Goal: Task Accomplishment & Management: Use online tool/utility

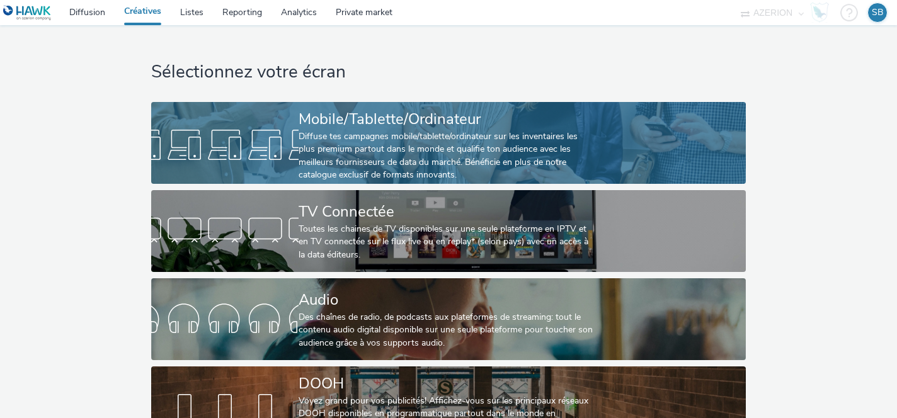
click at [202, 135] on div at bounding box center [224, 145] width 147 height 40
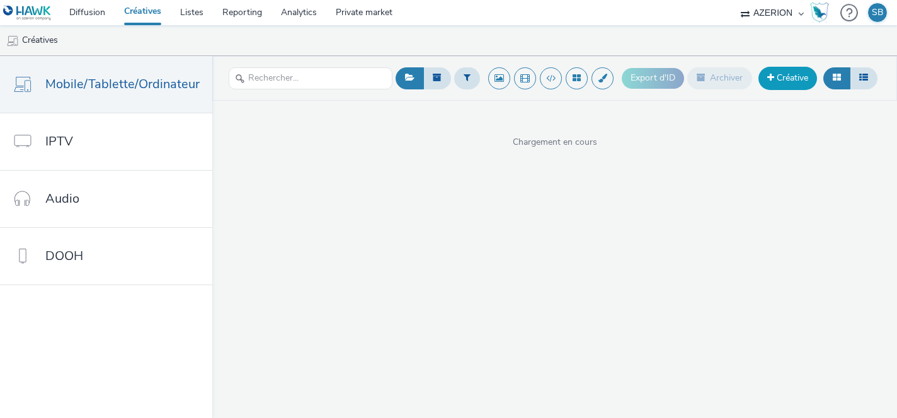
click at [779, 86] on link "Créative" at bounding box center [788, 78] width 59 height 23
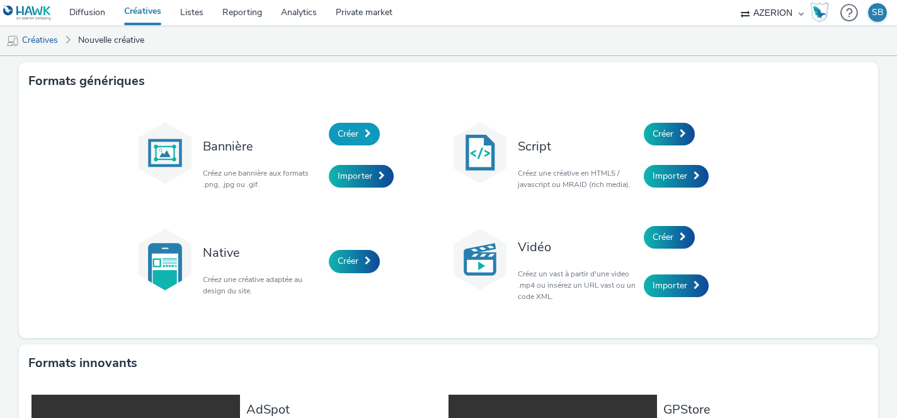
click at [348, 130] on span "Créer" at bounding box center [348, 134] width 21 height 12
click at [667, 135] on span "Créer" at bounding box center [663, 134] width 21 height 12
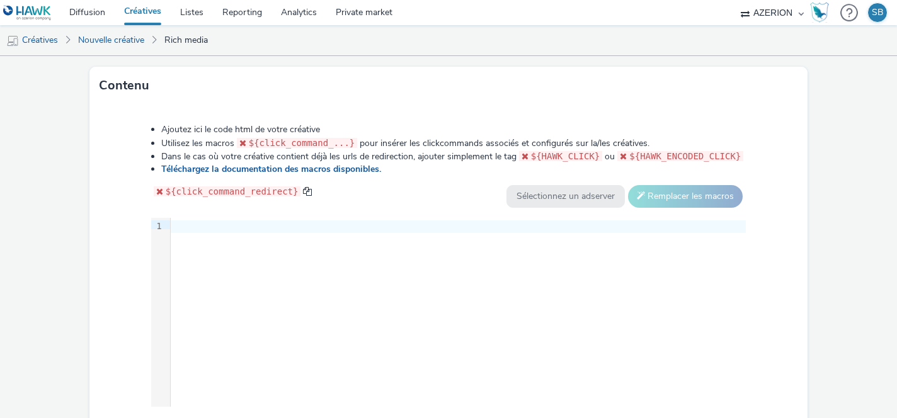
scroll to position [662, 0]
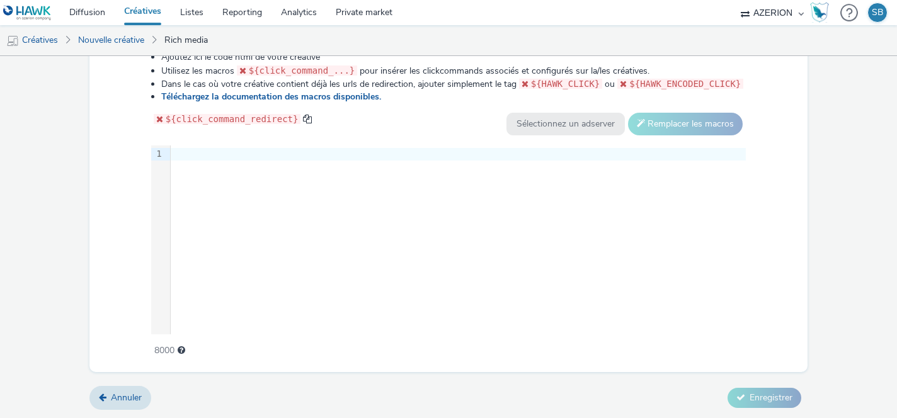
click at [293, 151] on div at bounding box center [458, 154] width 575 height 13
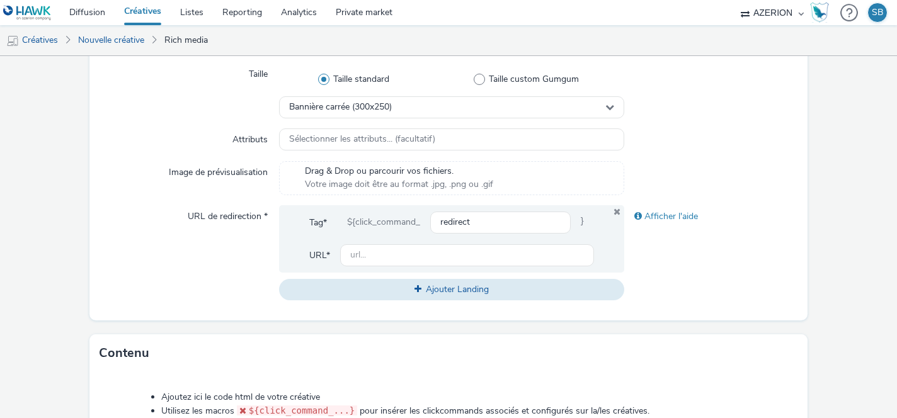
scroll to position [319, 0]
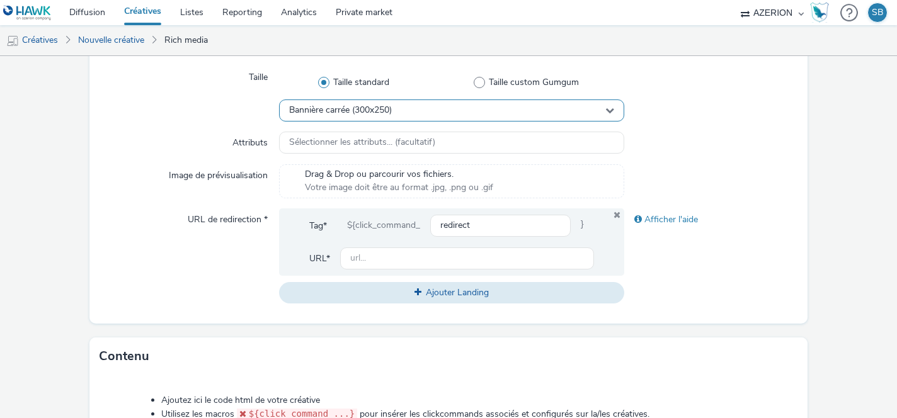
click at [372, 115] on div "Bannière carrée (300x250)" at bounding box center [452, 111] width 346 height 22
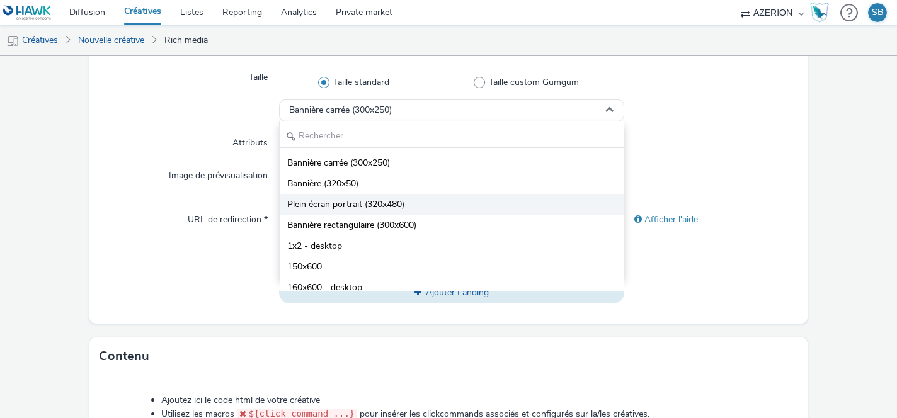
click at [386, 204] on span "Plein écran portrait (320x480)" at bounding box center [345, 204] width 117 height 13
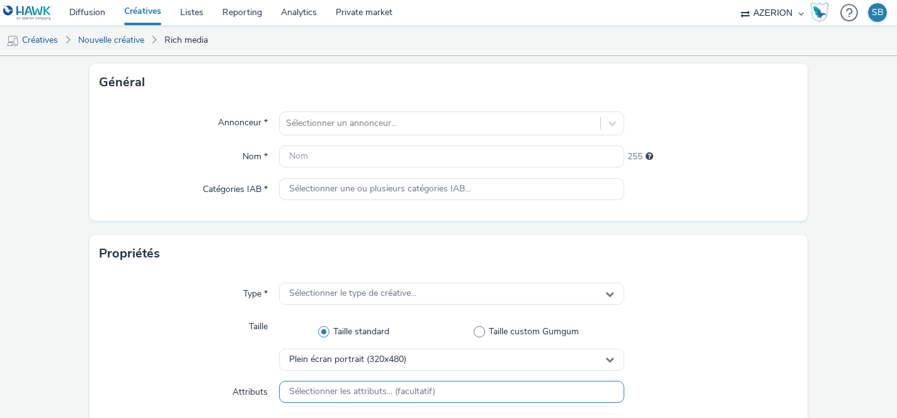
scroll to position [0, 0]
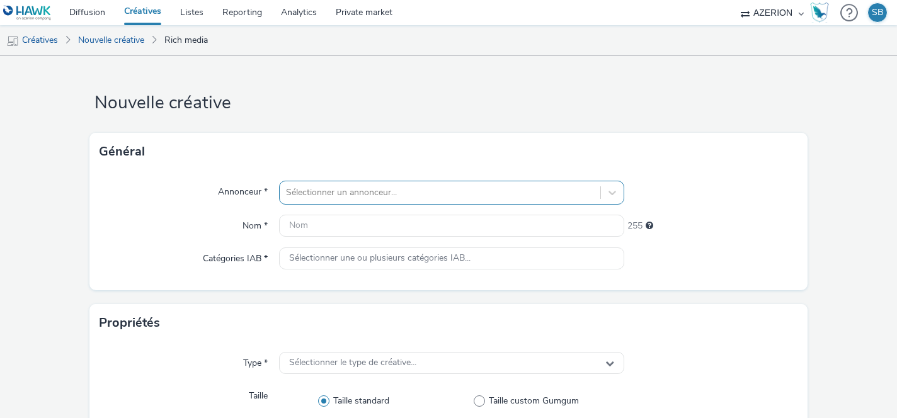
click at [306, 188] on div "Sélectionner un annonceur..." at bounding box center [440, 193] width 321 height 20
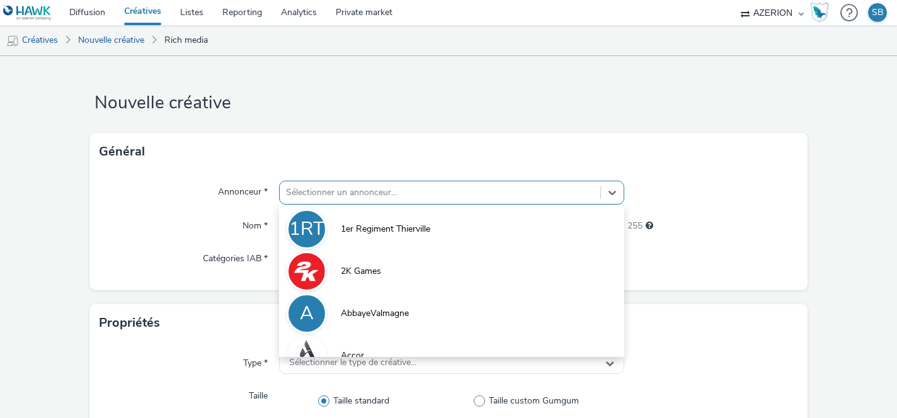
scroll to position [37, 0]
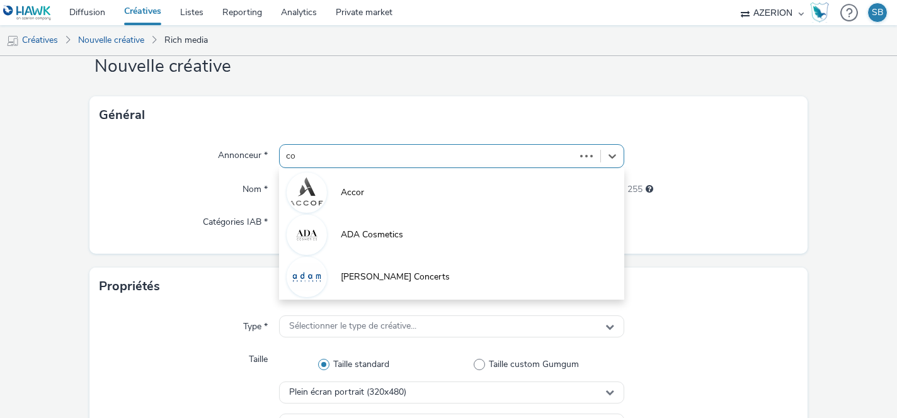
type input "coo"
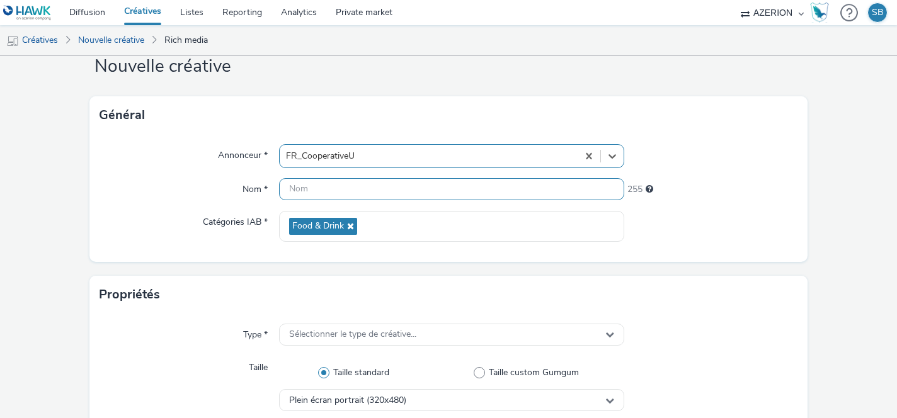
click at [359, 193] on input "text" at bounding box center [452, 189] width 346 height 22
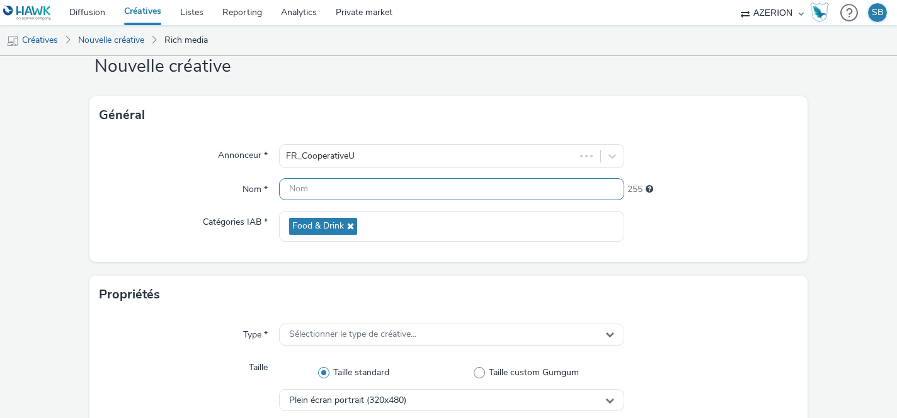
paste input "prod-inter-Heroiks_CooperativeU_PrixMini_Display_CPM_Aout2025"
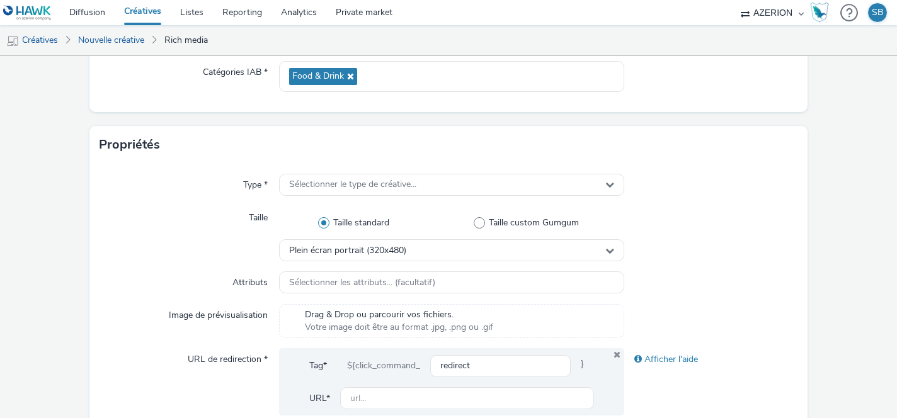
scroll to position [190, 0]
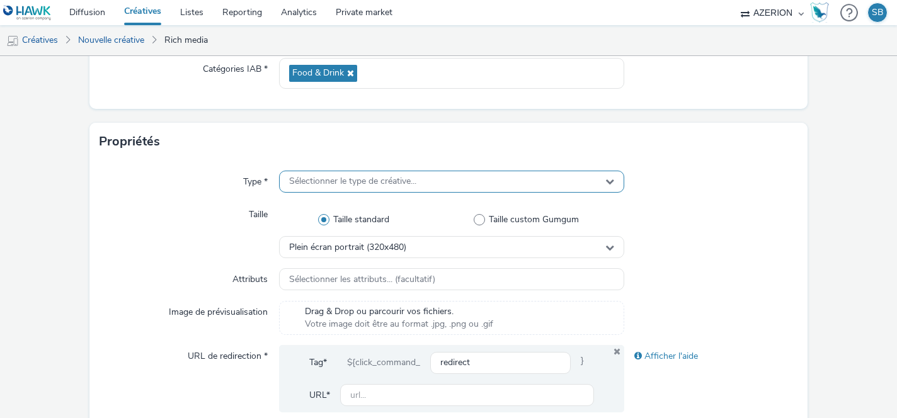
type input "prod-inter-Heroiks_CooperativeU_PrixMini_Display_CPM_Aout2025"
click at [370, 185] on span "Sélectionner le type de créative..." at bounding box center [352, 181] width 127 height 11
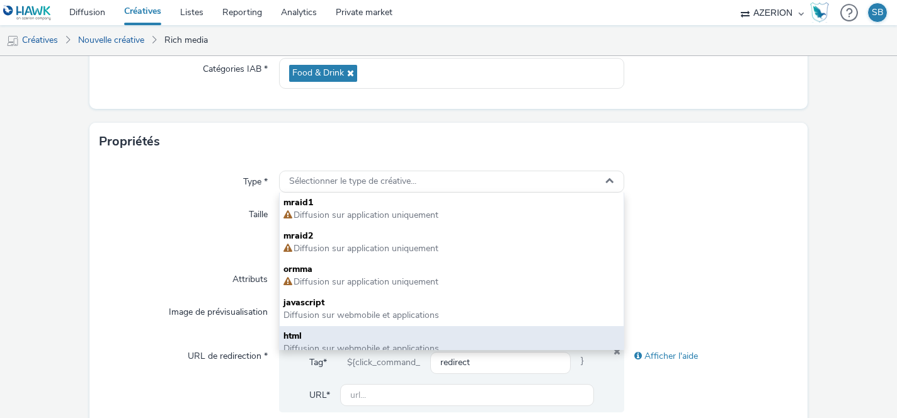
click at [328, 331] on span "html" at bounding box center [452, 336] width 337 height 13
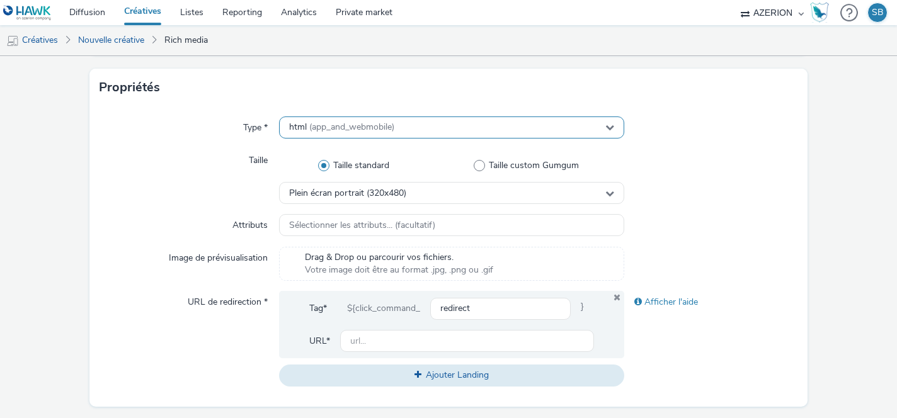
scroll to position [287, 0]
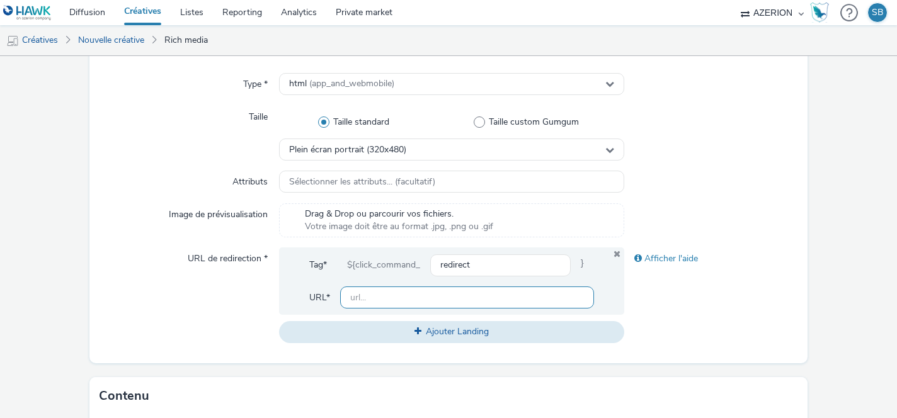
click at [375, 299] on input "text" at bounding box center [467, 298] width 255 height 22
paste input "[URL][DOMAIN_NAME]"
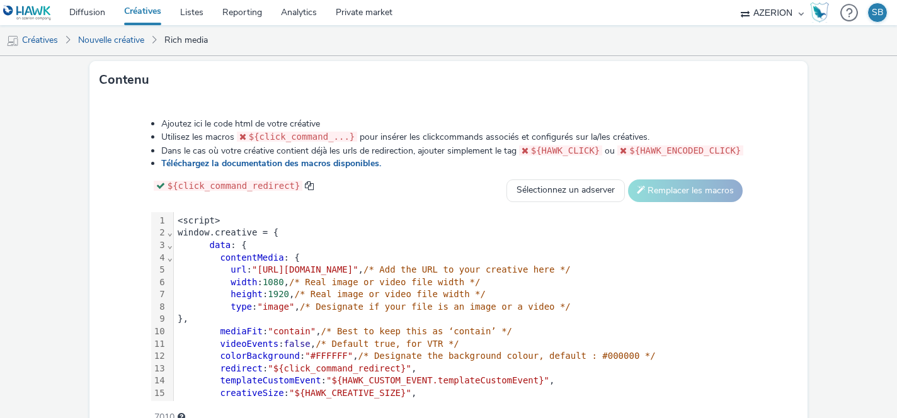
scroll to position [670, 0]
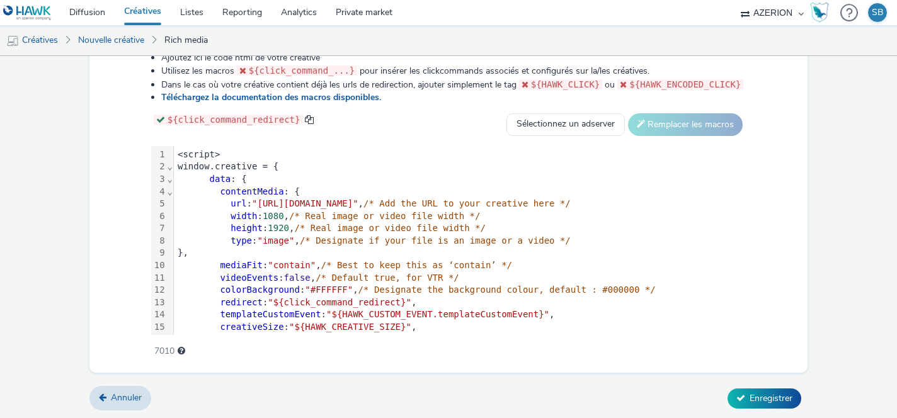
type input "[URL][DOMAIN_NAME]"
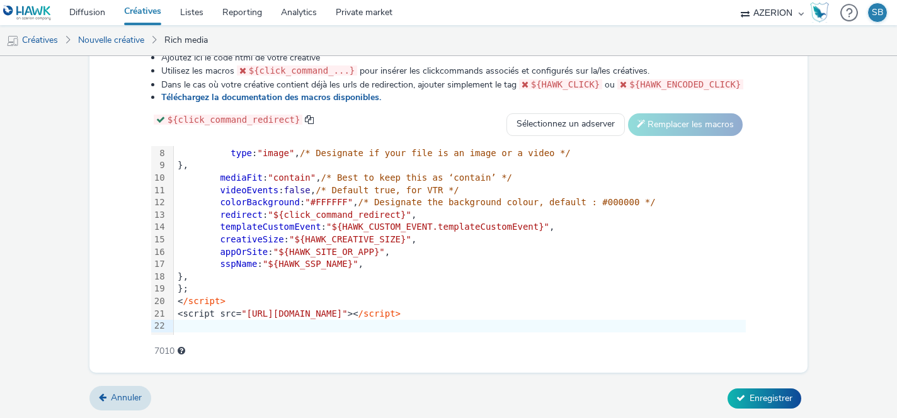
click at [650, 313] on div "<script src= "https://format.tabmo.io/test/adspot-v3/custom-adspot-v3.7.2.js" >…" at bounding box center [460, 314] width 572 height 13
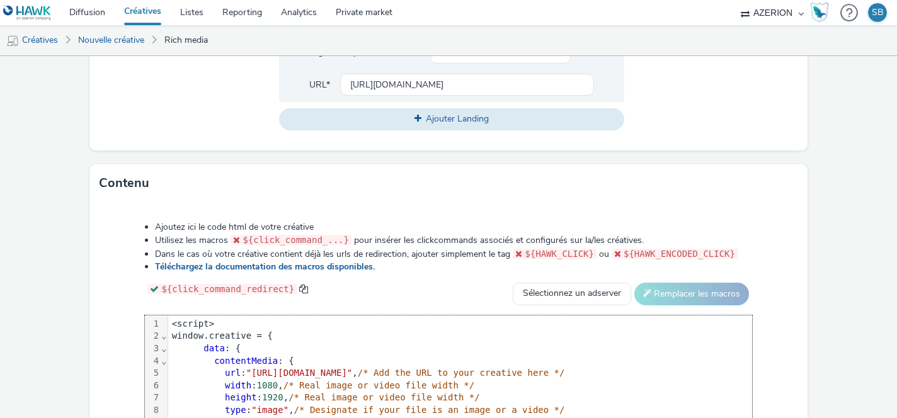
scroll to position [500, 0]
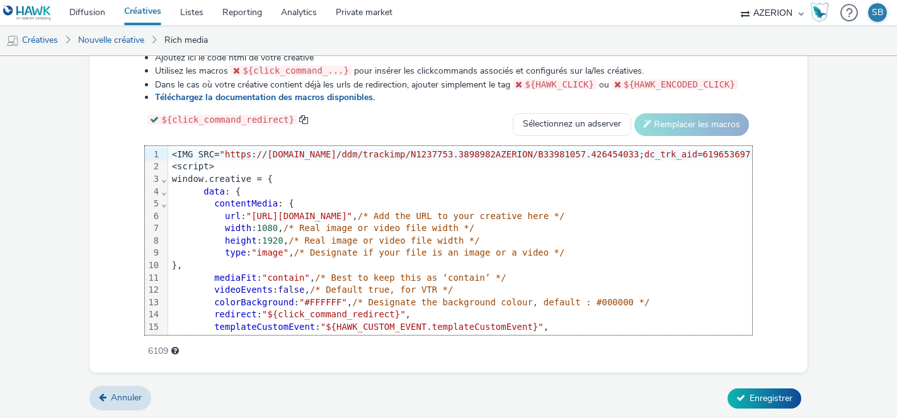
scroll to position [198, 0]
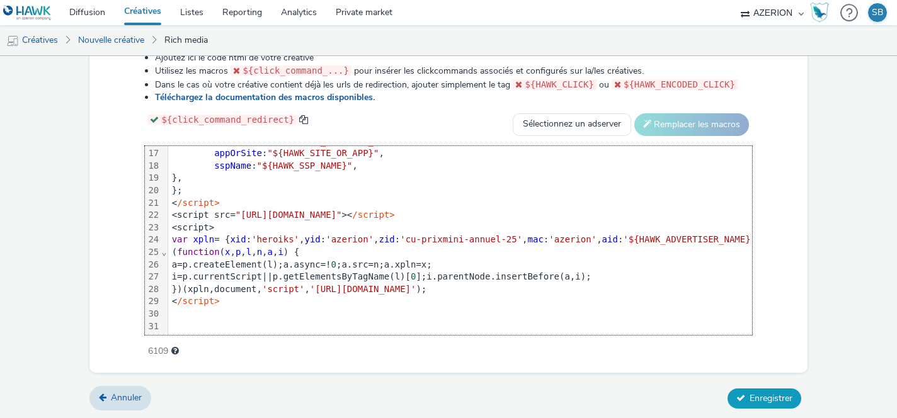
click at [760, 394] on span "Enregistrer" at bounding box center [771, 399] width 43 height 12
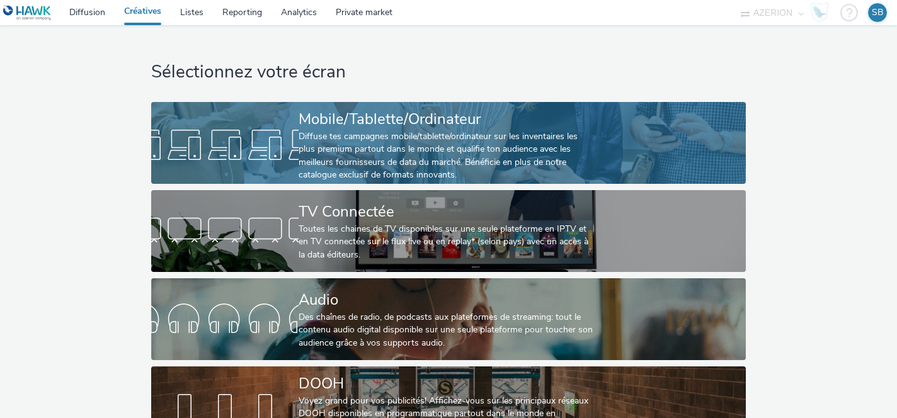
click at [223, 132] on div at bounding box center [224, 145] width 147 height 40
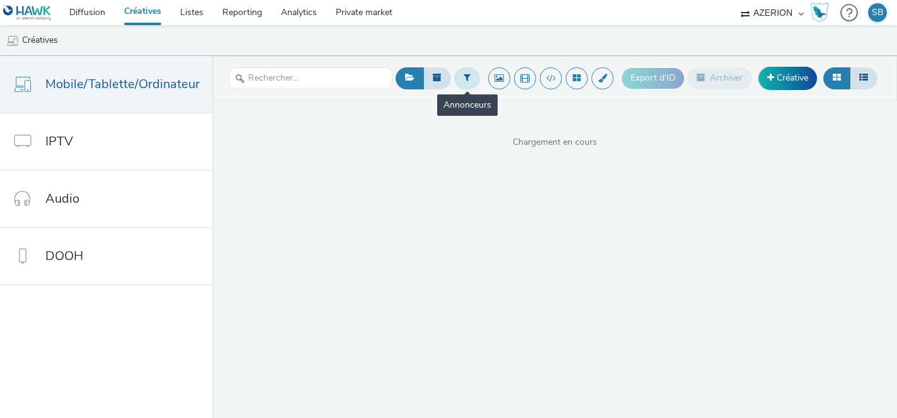
click at [470, 74] on icon at bounding box center [467, 77] width 7 height 9
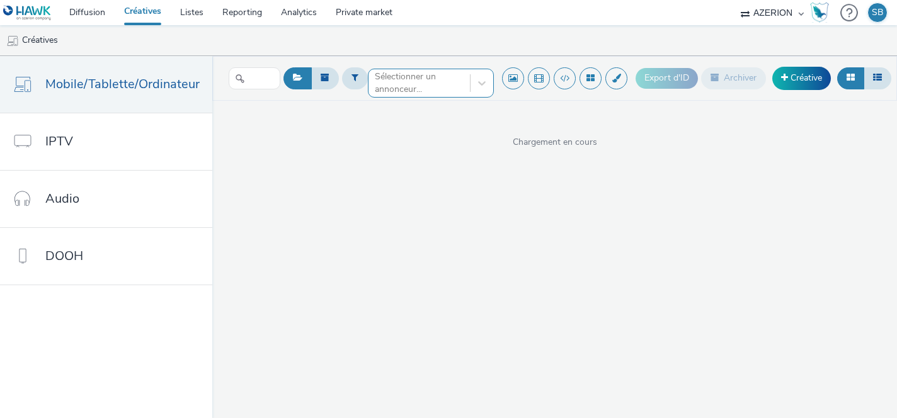
click at [410, 86] on div at bounding box center [419, 83] width 89 height 15
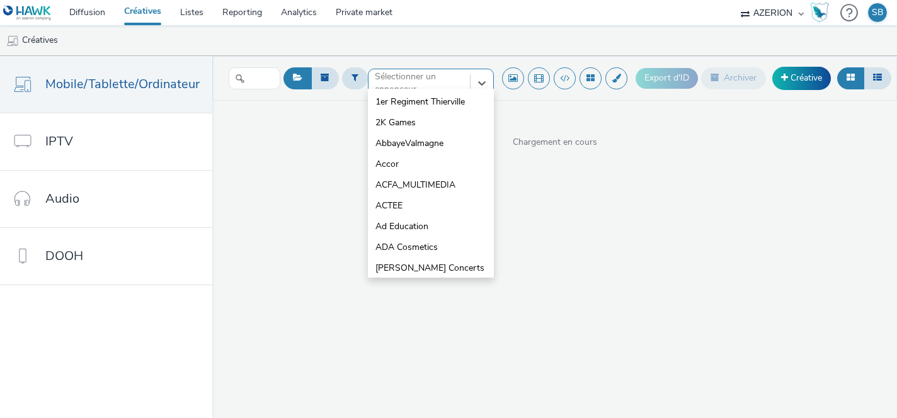
type input "c"
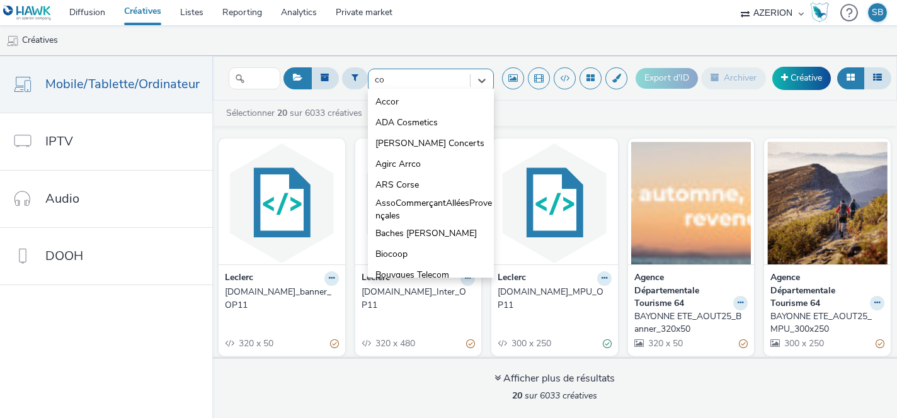
type input "coo"
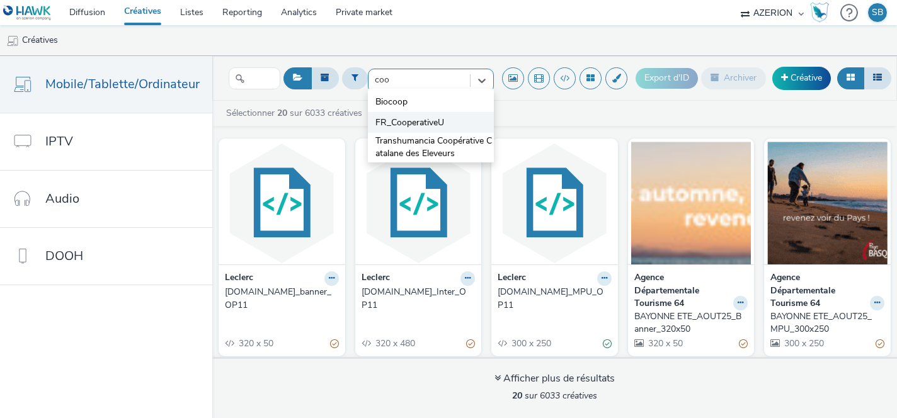
click at [429, 121] on span "FR_CooperativeU" at bounding box center [409, 123] width 69 height 13
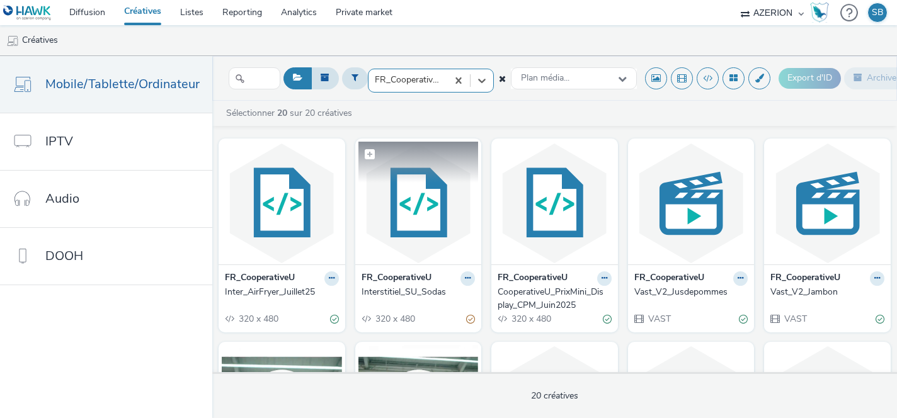
click at [423, 168] on figcaption at bounding box center [418, 162] width 120 height 40
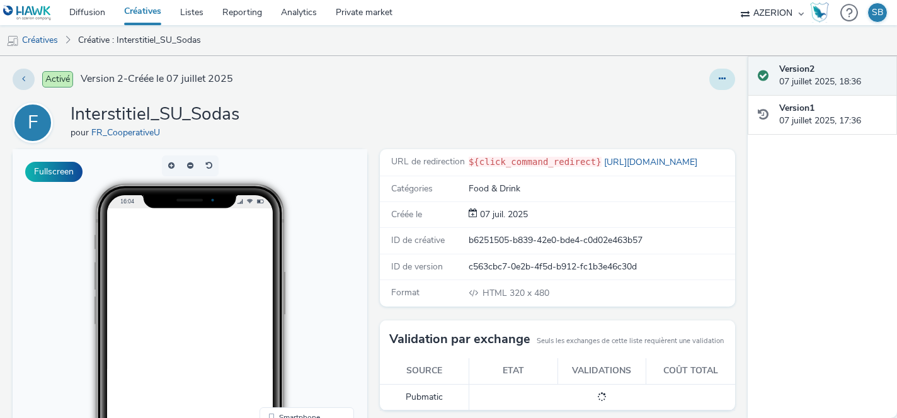
click at [723, 77] on icon at bounding box center [722, 78] width 7 height 9
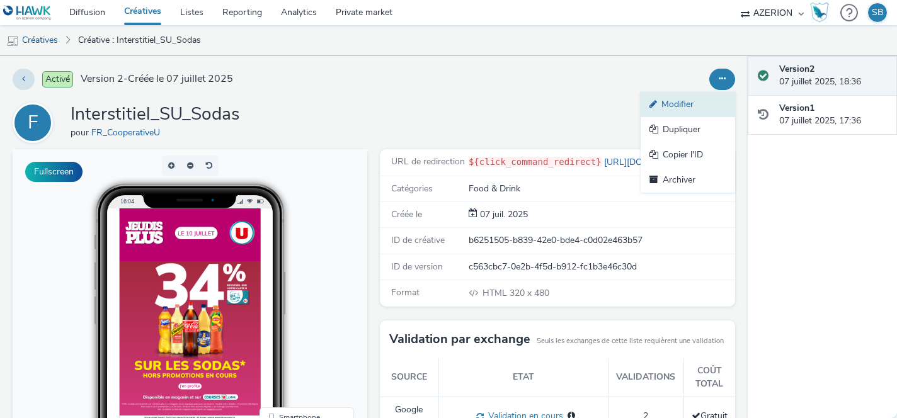
click at [689, 112] on link "Modifier" at bounding box center [688, 104] width 95 height 25
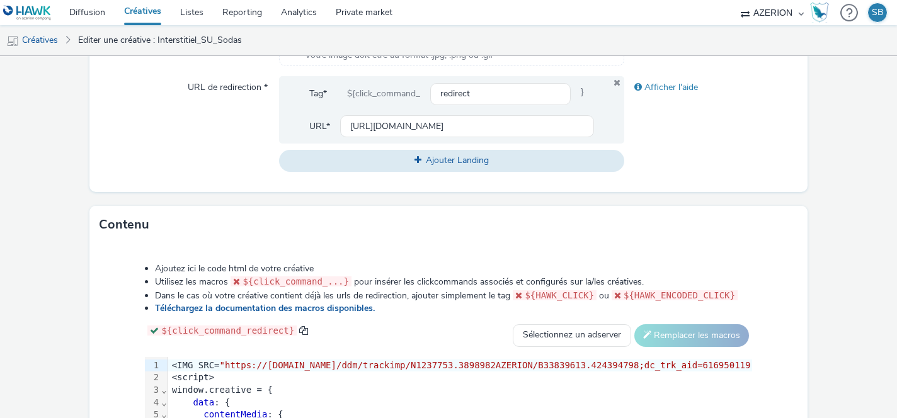
scroll to position [460, 0]
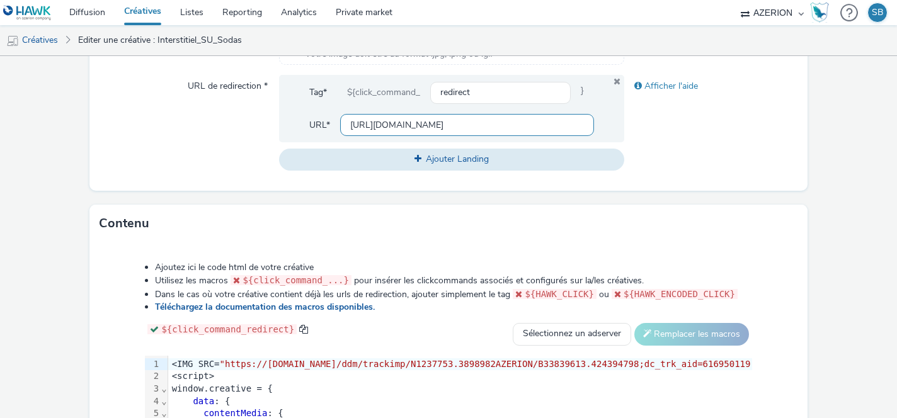
click at [474, 125] on input "[URL][DOMAIN_NAME]" at bounding box center [467, 125] width 255 height 22
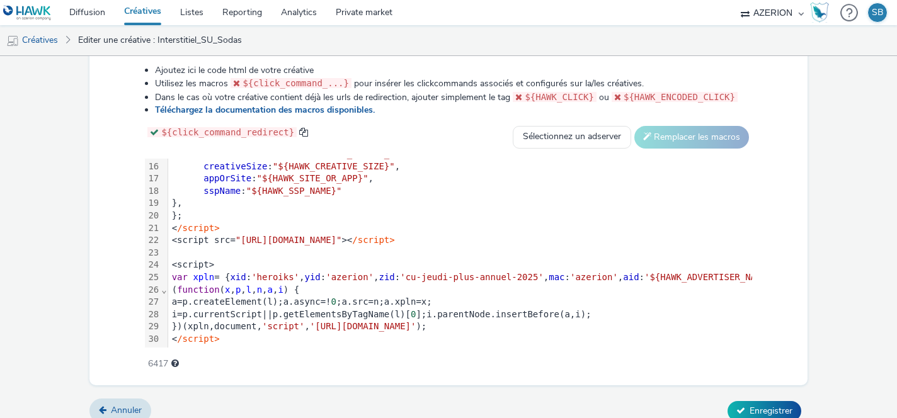
scroll to position [658, 0]
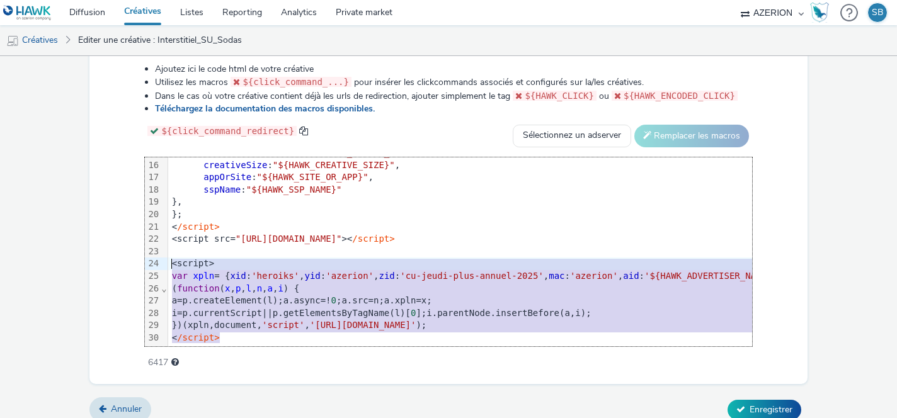
drag, startPoint x: 231, startPoint y: 341, endPoint x: 163, endPoint y: 265, distance: 102.6
click at [163, 265] on div "99 1 2 3 4 5 6 7 8 9 10 11 12 13 14 15 16 17 18 19 20 21 22 23 24 25 26 27 28 2…" at bounding box center [448, 252] width 607 height 189
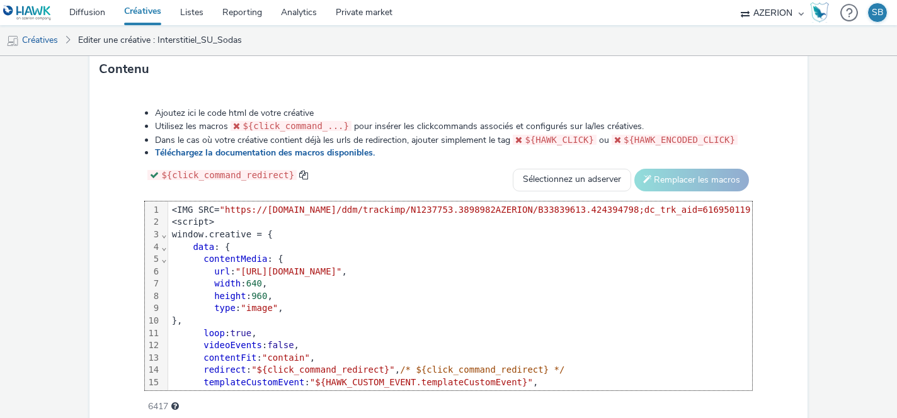
scroll to position [606, 0]
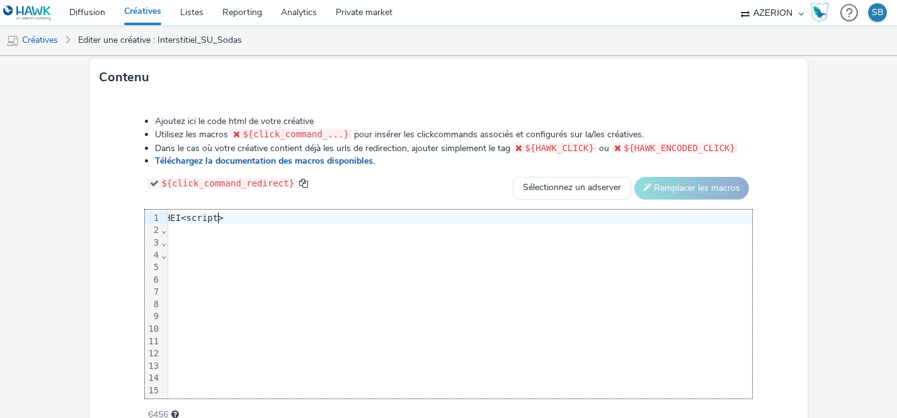
scroll to position [0, 1]
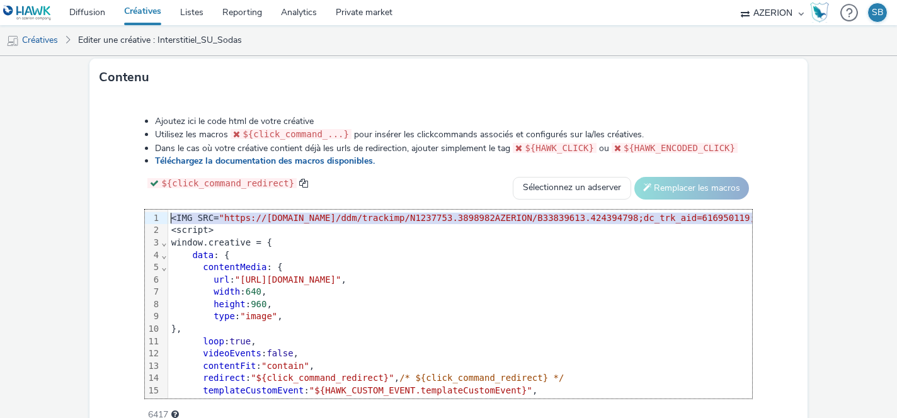
drag, startPoint x: 171, startPoint y: 230, endPoint x: 171, endPoint y: 215, distance: 14.5
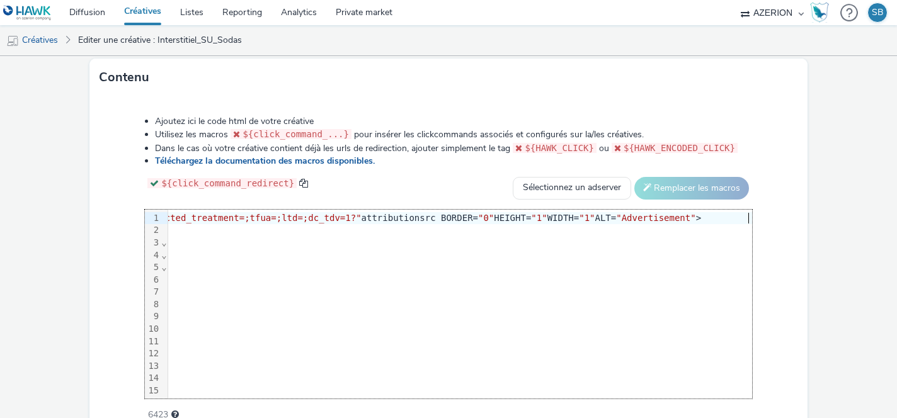
scroll to position [670, 0]
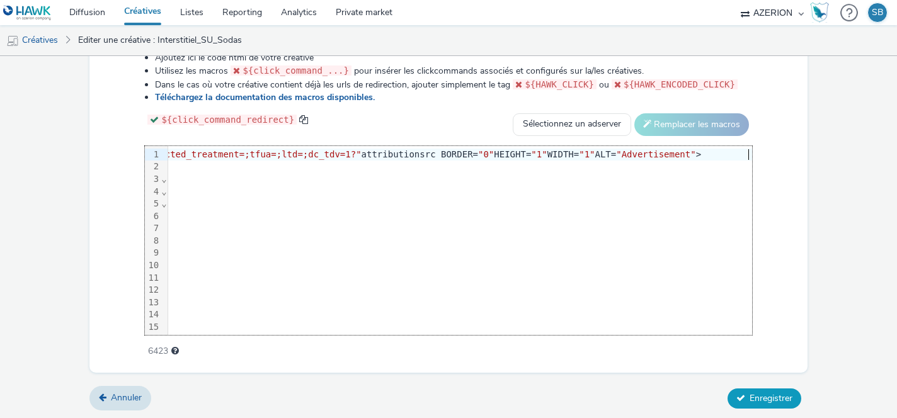
click at [753, 398] on span "Enregistrer" at bounding box center [771, 399] width 43 height 12
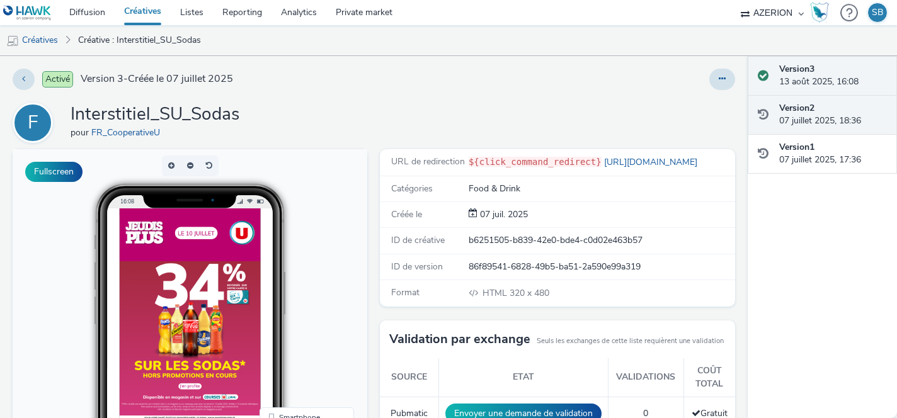
click at [794, 113] on strong "Version 2" at bounding box center [796, 108] width 35 height 12
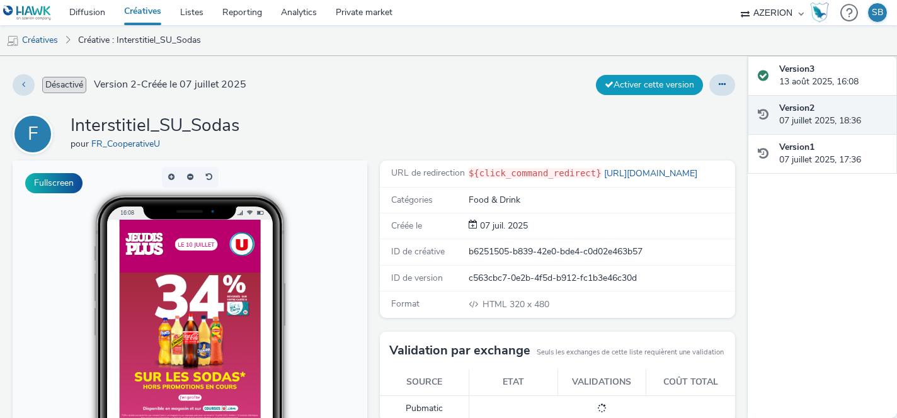
click at [690, 83] on button "Activer cette version" at bounding box center [649, 85] width 107 height 20
